Goal: Transaction & Acquisition: Purchase product/service

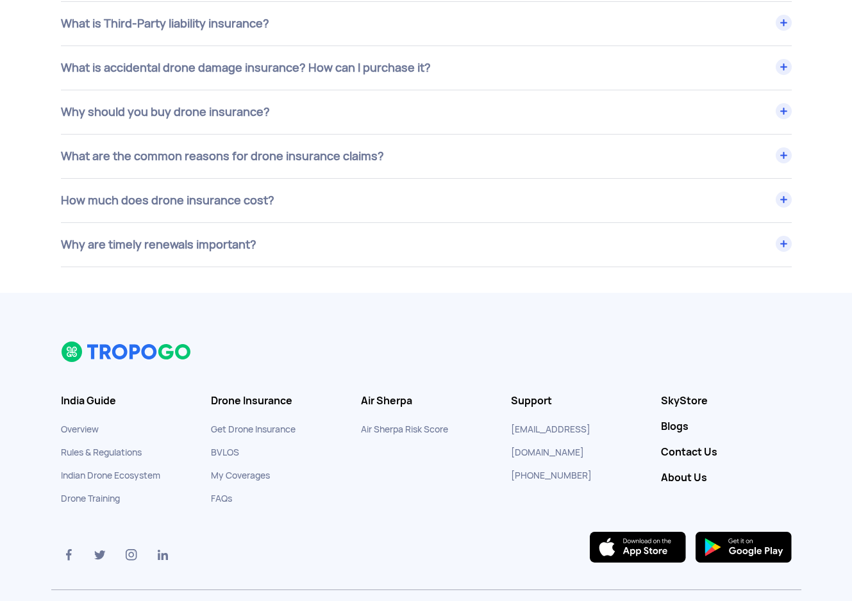
scroll to position [5216, 0]
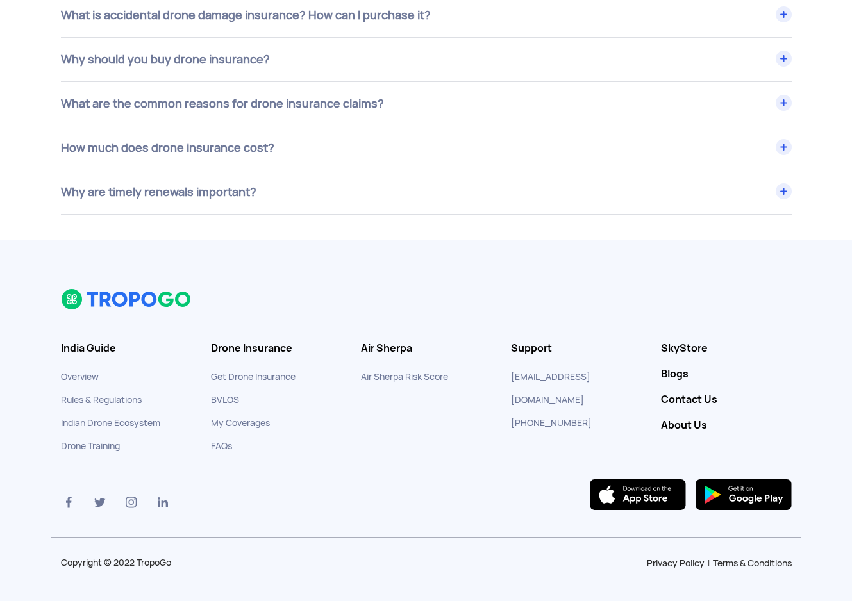
click at [691, 400] on link "Contact Us" at bounding box center [726, 400] width 131 height 13
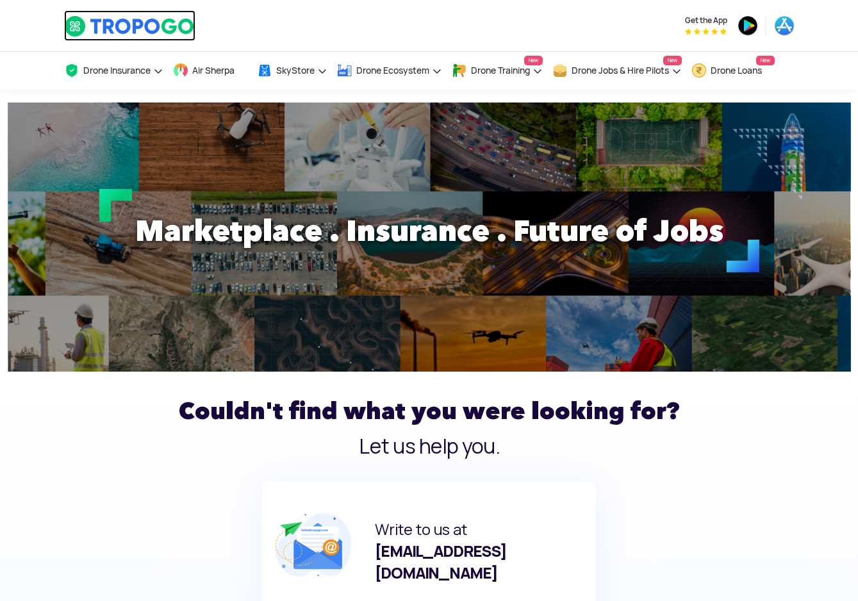
click at [128, 28] on img at bounding box center [129, 26] width 131 height 22
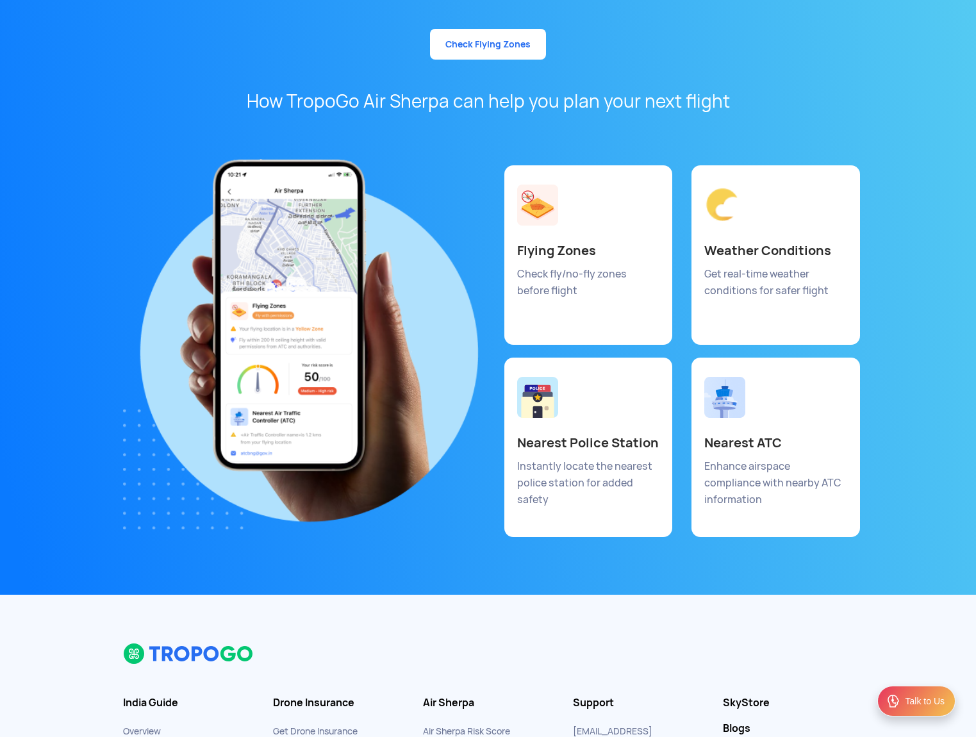
scroll to position [6685, 0]
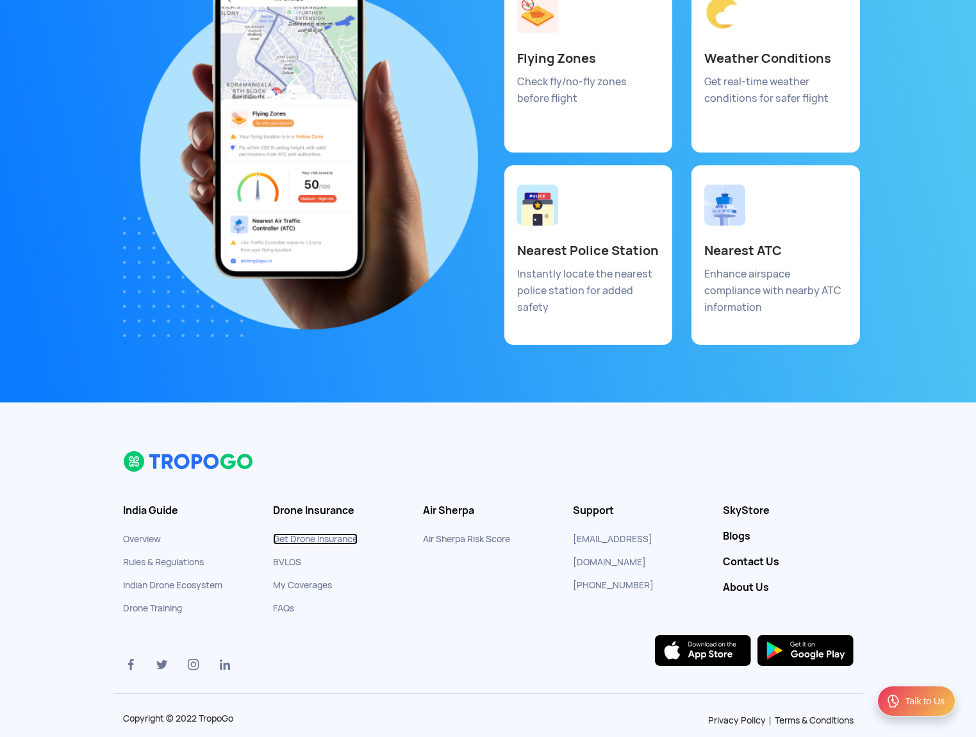
click at [344, 533] on link "Get Drone Insurance" at bounding box center [315, 539] width 85 height 12
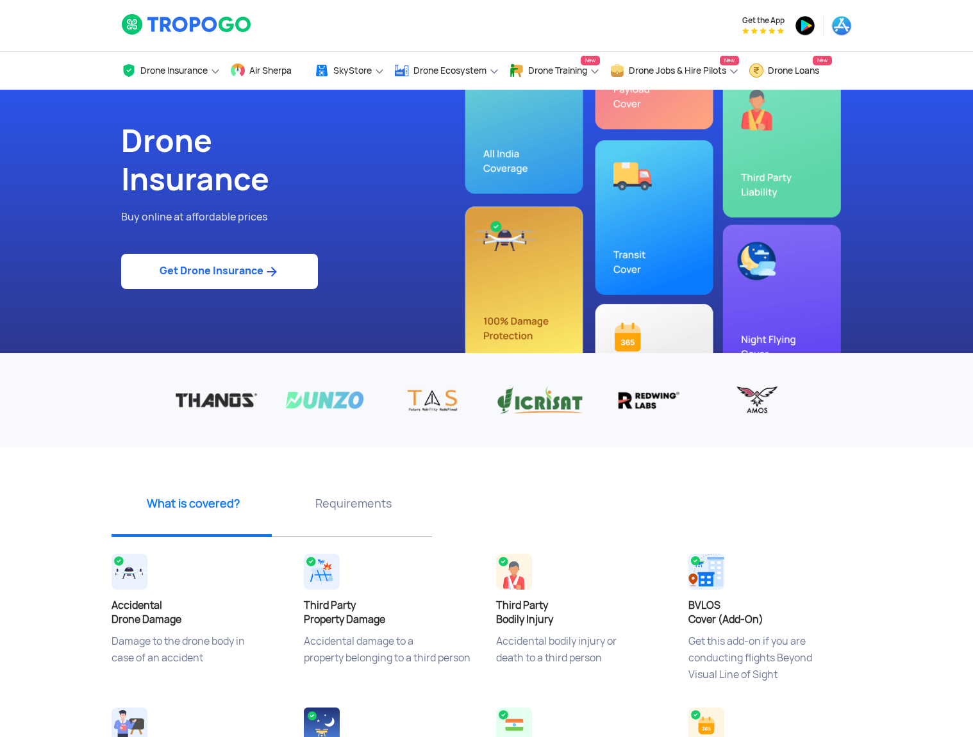
click at [381, 238] on div "Drone Insurance Buy online at affordable prices Get Drone Insurance" at bounding box center [299, 221] width 375 height 263
click at [244, 273] on link "Get Drone Insurance" at bounding box center [219, 271] width 197 height 35
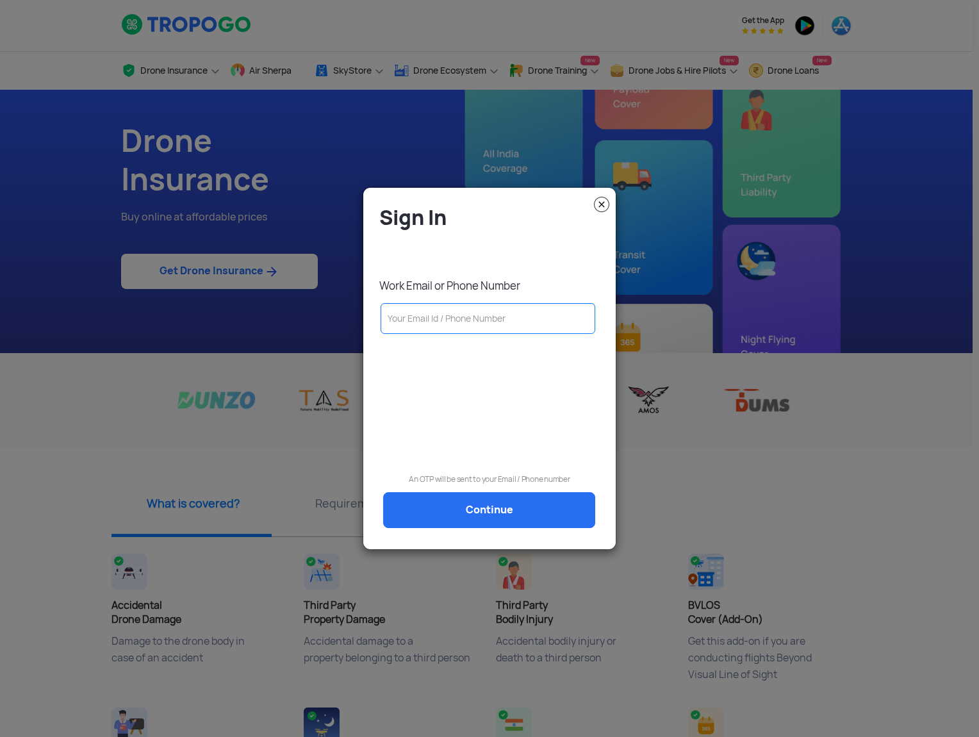
click at [602, 208] on img at bounding box center [601, 204] width 15 height 15
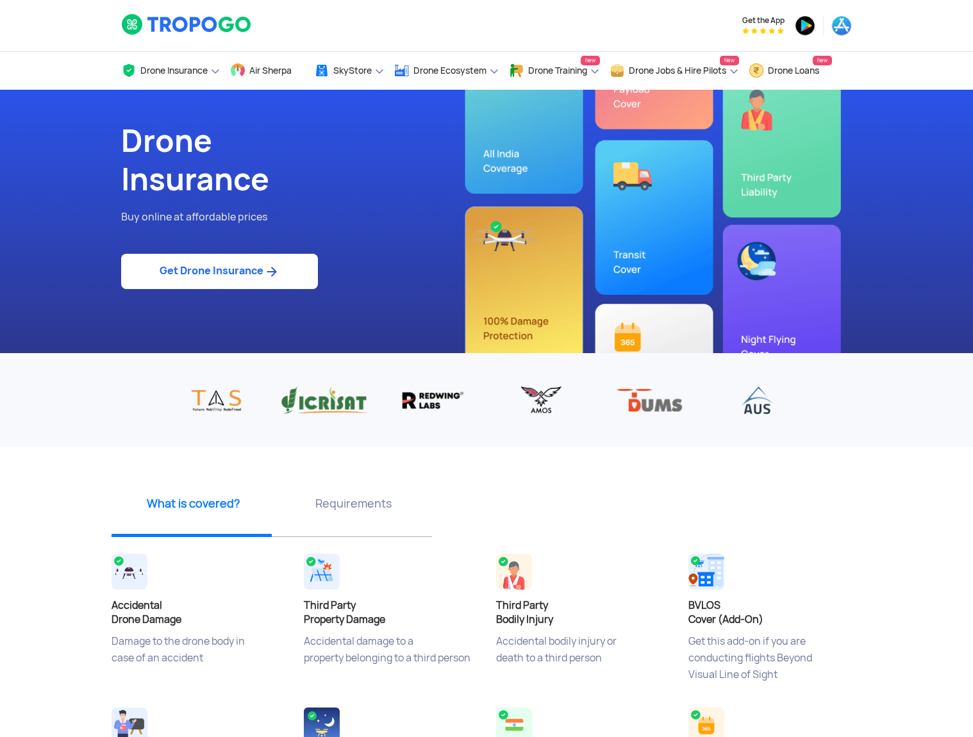
click at [238, 270] on link "Get Drone Insurance" at bounding box center [219, 271] width 197 height 35
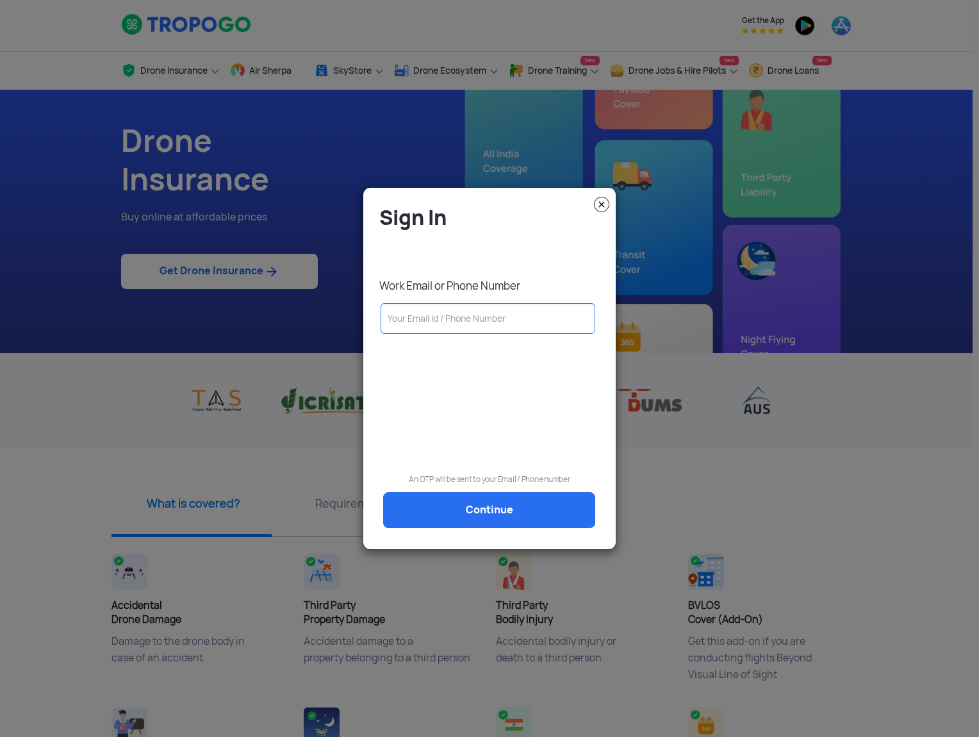
click at [526, 473] on p "An OTP will be sent to your Email / Phone number" at bounding box center [489, 479] width 233 height 13
click at [482, 481] on p "An OTP will be sent to your Email / Phone number" at bounding box center [489, 479] width 233 height 13
drag, startPoint x: 485, startPoint y: 427, endPoint x: 469, endPoint y: 364, distance: 64.7
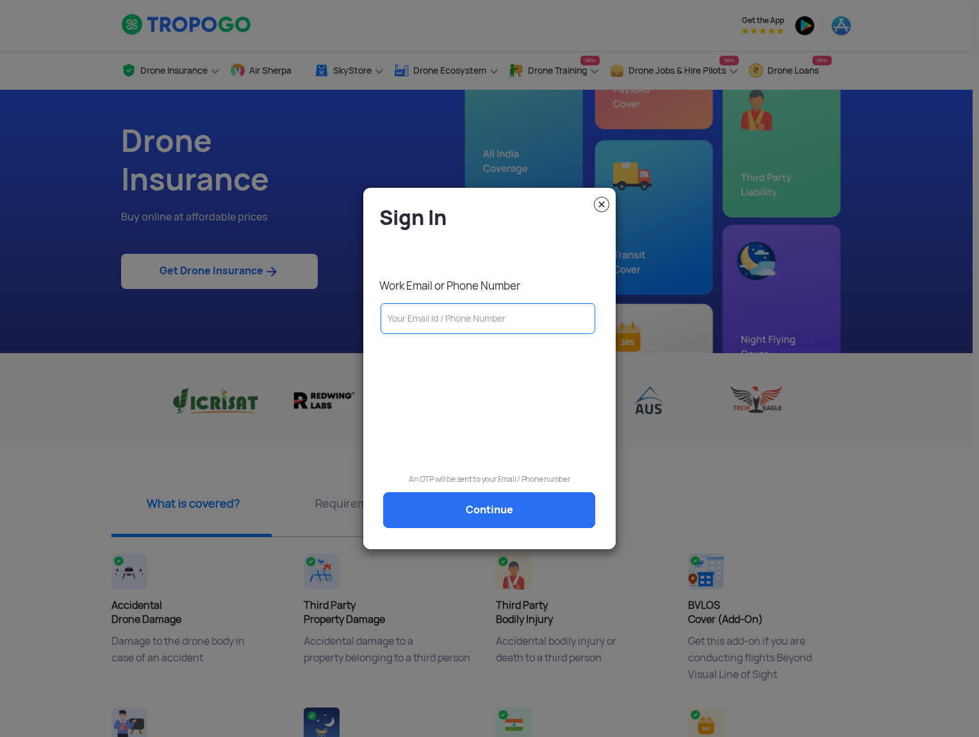
click at [484, 427] on div at bounding box center [489, 391] width 233 height 99
click at [474, 320] on input "text" at bounding box center [488, 318] width 215 height 31
click at [499, 247] on div "Sign In Work Email or Phone Number An OTP will be sent to your Email / Phone nu…" at bounding box center [489, 373] width 233 height 338
